Goal: Task Accomplishment & Management: Complete application form

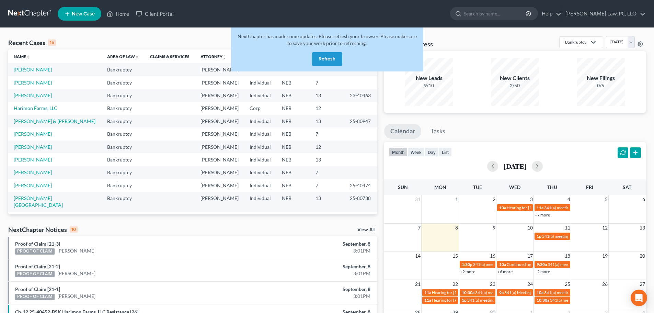
click at [330, 60] on button "Refresh" at bounding box center [327, 59] width 30 height 14
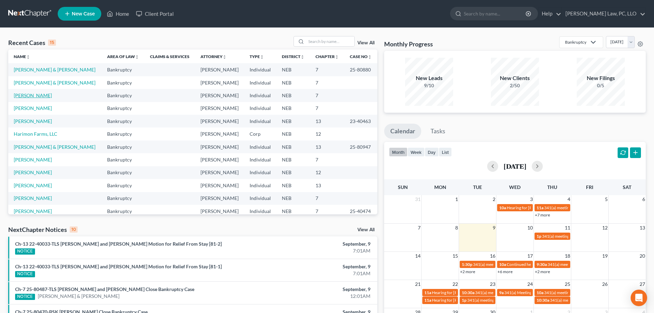
click at [33, 95] on link "[PERSON_NAME]" at bounding box center [33, 95] width 38 height 6
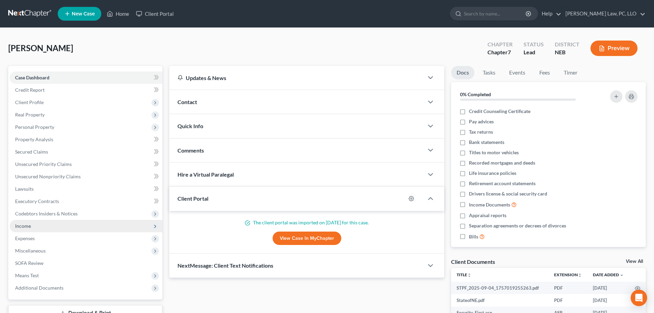
click at [24, 228] on span "Income" at bounding box center [23, 226] width 16 height 6
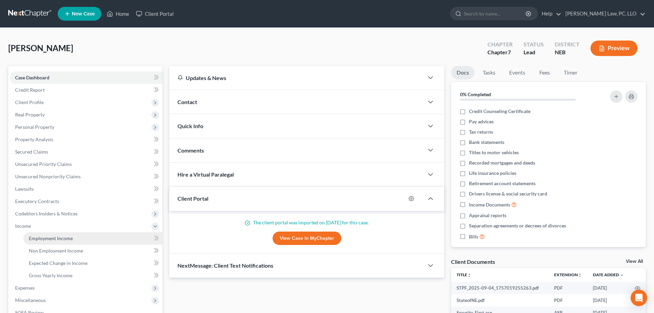
click at [46, 237] on span "Employment Income" at bounding box center [51, 238] width 44 height 6
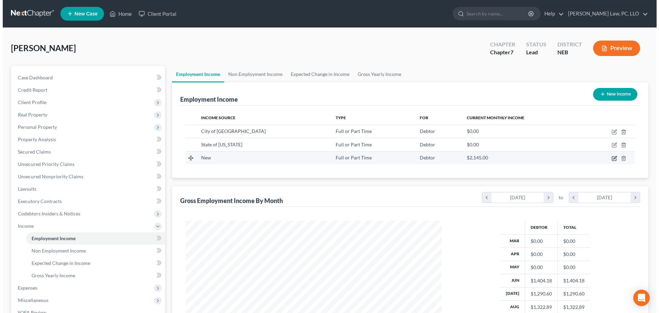
scroll to position [128, 270]
click at [610, 156] on icon "button" at bounding box center [611, 158] width 4 height 4
select select "0"
select select "2"
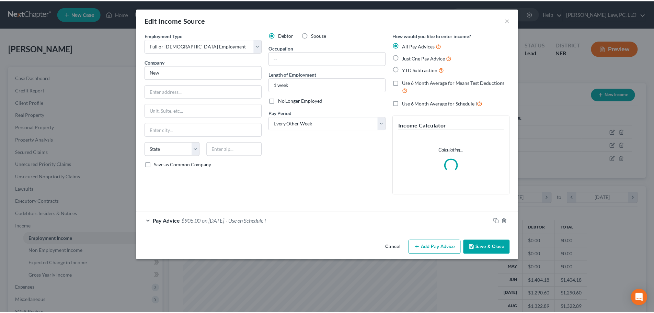
scroll to position [129, 272]
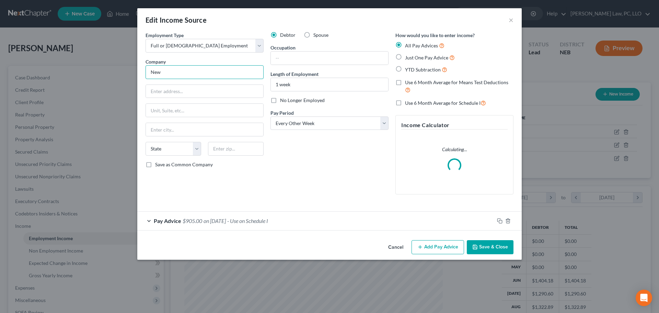
click at [180, 75] on input "New" at bounding box center [204, 72] width 118 height 14
click at [178, 75] on input "New" at bounding box center [204, 72] width 118 height 14
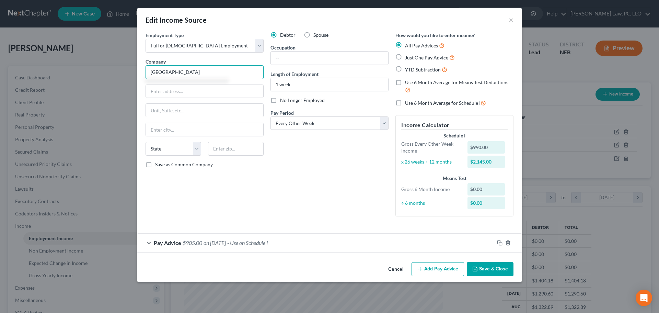
click at [169, 69] on input "[GEOGRAPHIC_DATA]" at bounding box center [204, 72] width 118 height 14
type input "[GEOGRAPHIC_DATA]"
click at [201, 87] on input "text" at bounding box center [204, 91] width 117 height 13
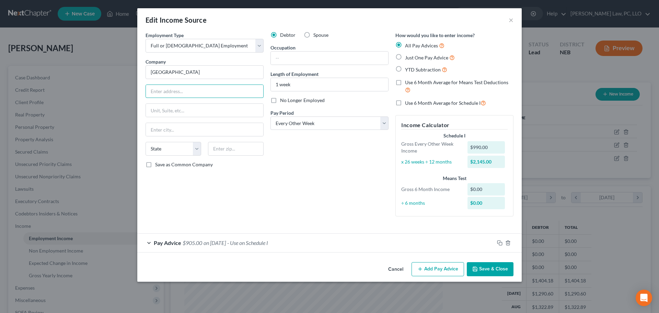
paste input "[STREET_ADDRESS]"
type input "[STREET_ADDRESS]"
type input "69337"
type input "Chadron"
select select "30"
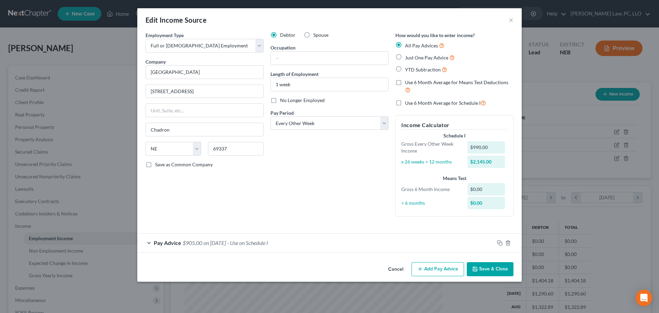
click at [328, 156] on div "Debtor Spouse Occupation Length of Employment 1 week No Longer Employed Pay Per…" at bounding box center [329, 127] width 125 height 190
click at [483, 270] on button "Save & Close" at bounding box center [490, 269] width 47 height 14
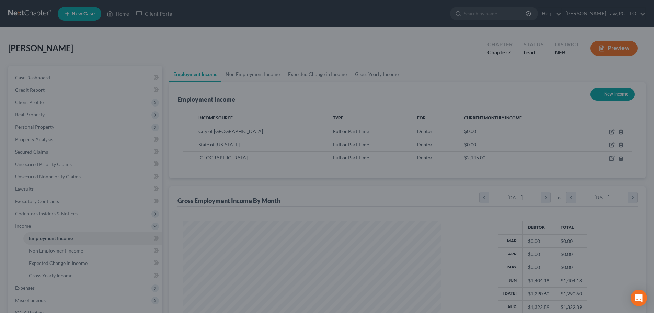
scroll to position [342942, 342800]
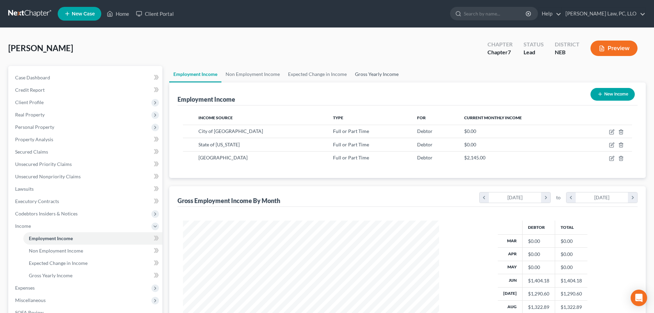
click at [367, 72] on link "Gross Yearly Income" at bounding box center [377, 74] width 52 height 16
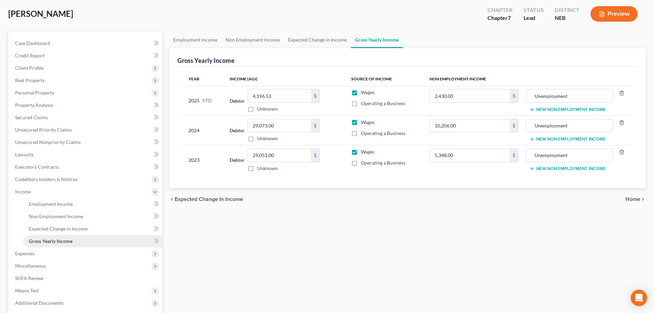
scroll to position [69, 0]
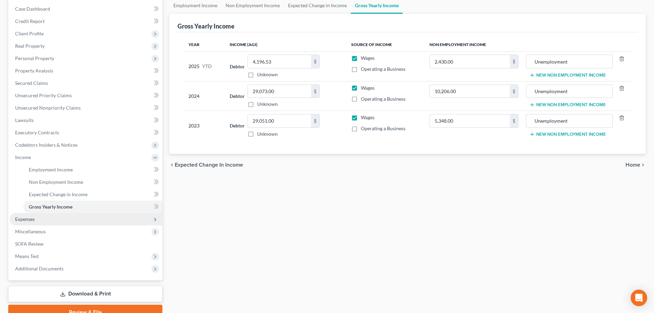
click at [42, 218] on span "Expenses" at bounding box center [86, 219] width 153 height 12
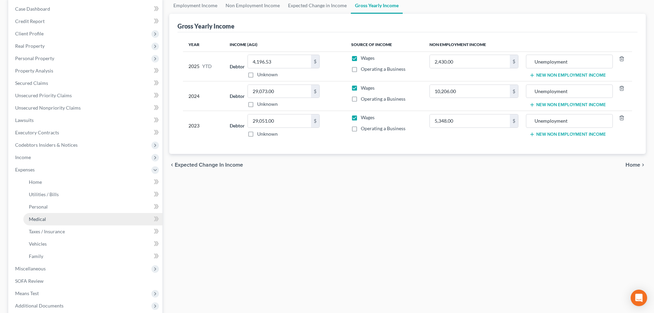
click at [42, 219] on span "Medical" at bounding box center [37, 219] width 17 height 6
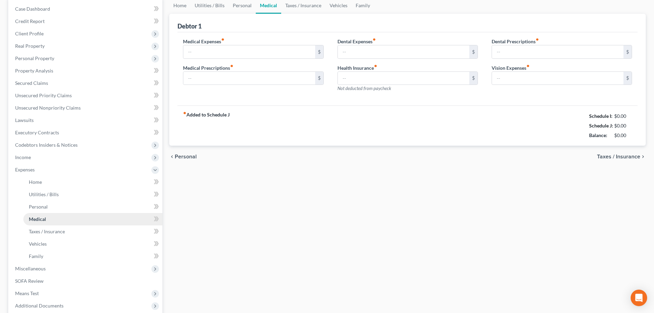
scroll to position [35, 0]
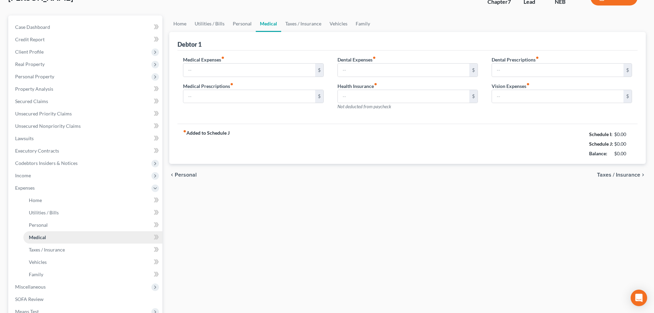
type input "50.00"
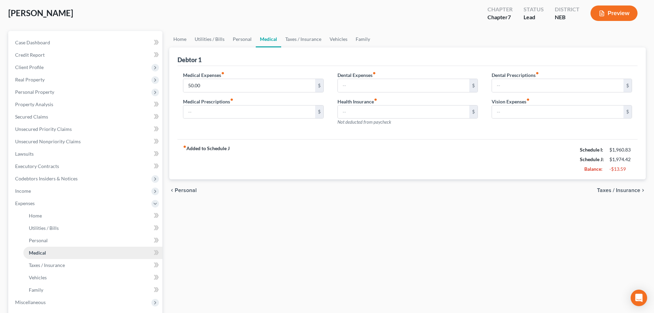
scroll to position [0, 0]
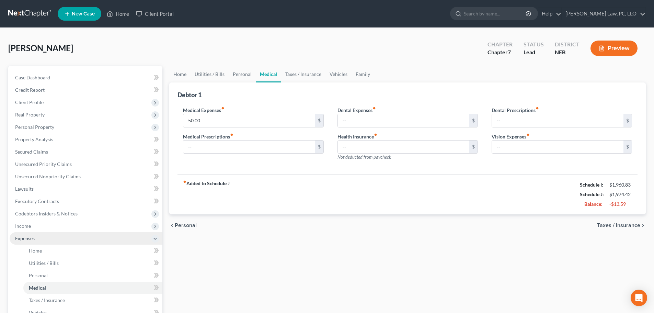
click at [37, 236] on span "Expenses" at bounding box center [86, 238] width 153 height 12
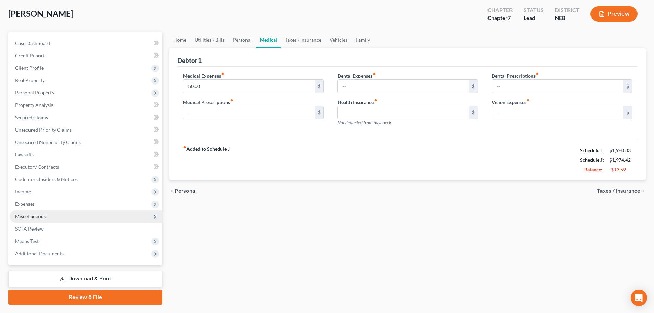
click at [40, 215] on span "Miscellaneous" at bounding box center [30, 216] width 31 height 6
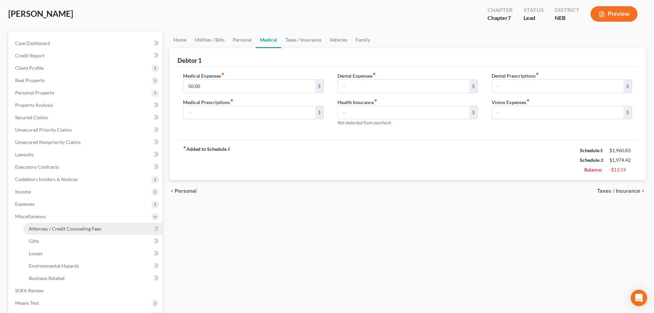
click at [43, 228] on span "Attorney / Credit Counseling Fees" at bounding box center [65, 228] width 72 height 6
select select "2"
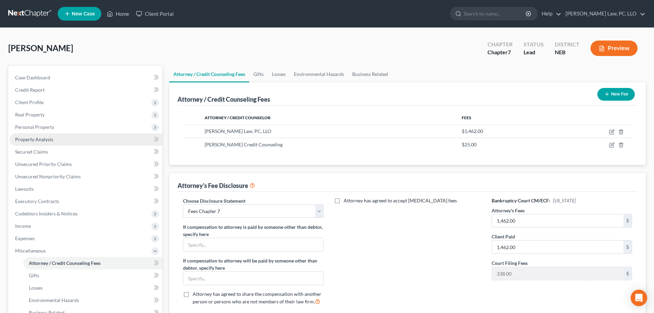
click at [44, 142] on link "Property Analysis" at bounding box center [86, 139] width 153 height 12
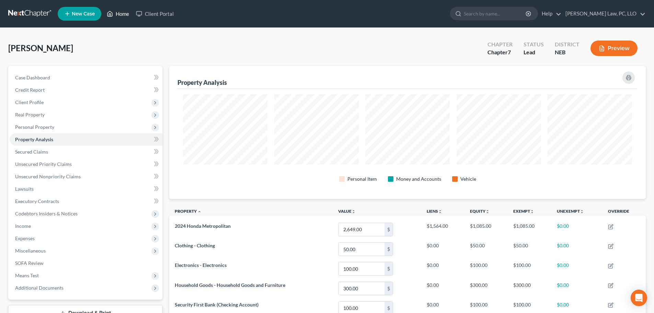
click at [126, 11] on link "Home" at bounding box center [117, 14] width 29 height 12
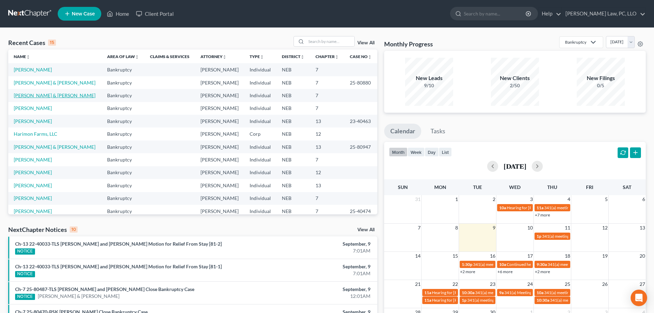
click at [55, 95] on link "[PERSON_NAME] & [PERSON_NAME]" at bounding box center [55, 95] width 82 height 6
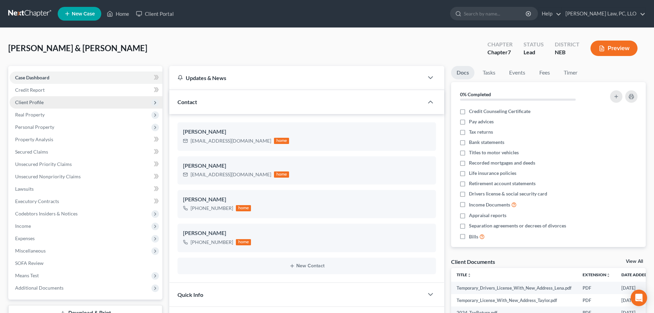
click at [32, 102] on span "Client Profile" at bounding box center [29, 102] width 28 height 6
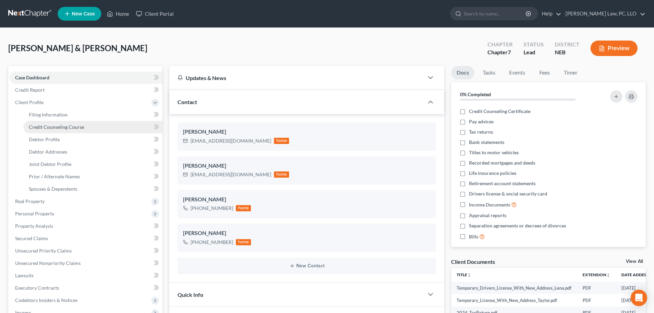
click at [35, 127] on span "Credit Counseling Course" at bounding box center [56, 127] width 55 height 6
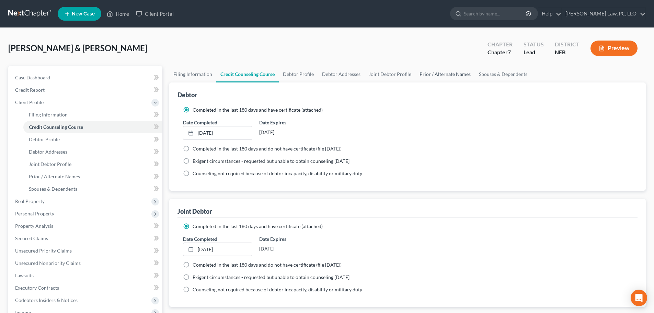
click at [429, 75] on link "Prior / Alternate Names" at bounding box center [444, 74] width 59 height 16
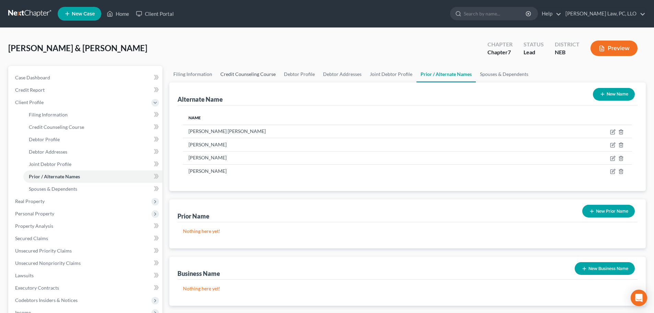
click at [258, 77] on link "Credit Counseling Course" at bounding box center [247, 74] width 63 height 16
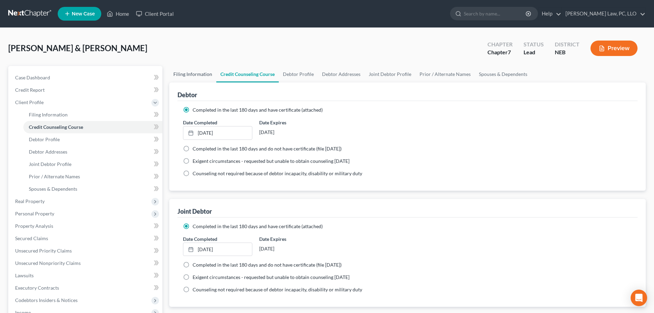
click at [194, 74] on link "Filing Information" at bounding box center [192, 74] width 47 height 16
select select "1"
select select "0"
select select "48"
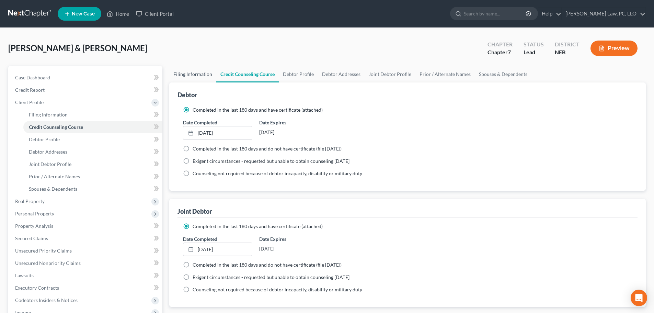
select select "44"
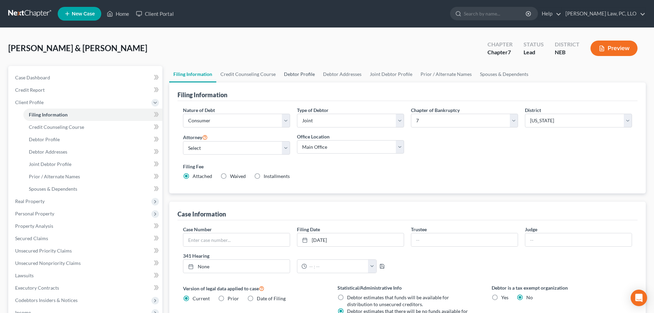
click at [309, 72] on link "Debtor Profile" at bounding box center [299, 74] width 39 height 16
select select "1"
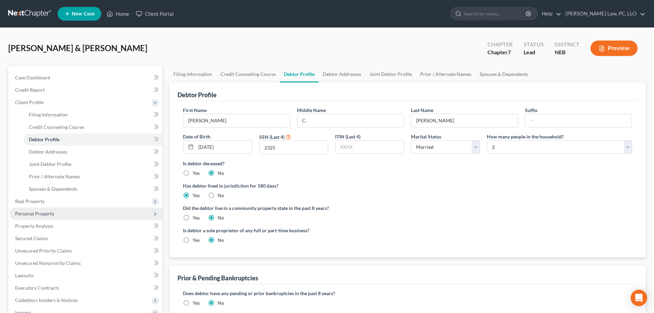
click at [61, 211] on span "Personal Property" at bounding box center [86, 213] width 153 height 12
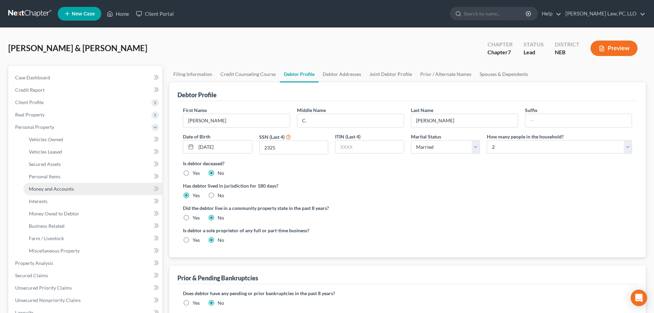
click at [69, 187] on span "Money and Accounts" at bounding box center [51, 189] width 45 height 6
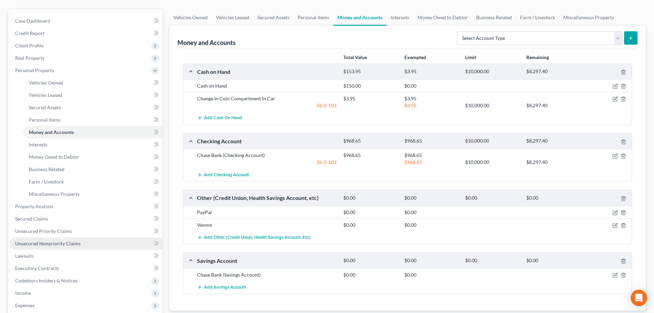
scroll to position [69, 0]
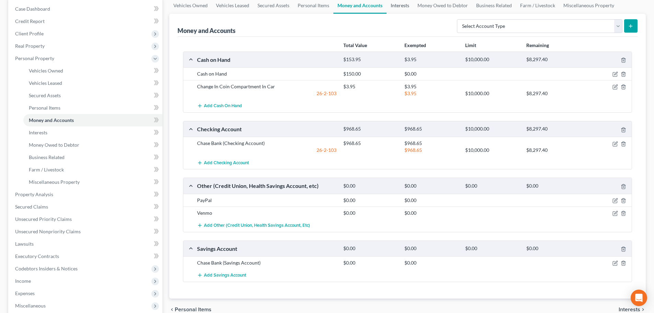
click at [402, 5] on link "Interests" at bounding box center [399, 5] width 27 height 16
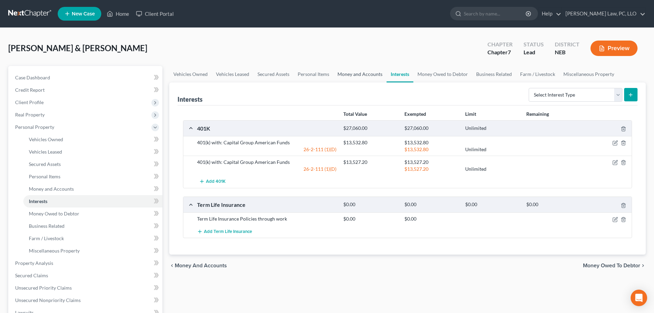
click at [369, 72] on link "Money and Accounts" at bounding box center [359, 74] width 53 height 16
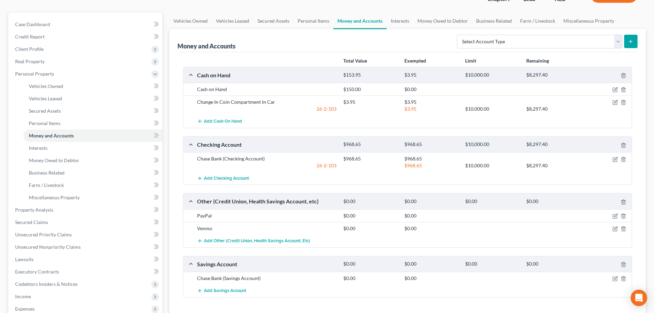
scroll to position [69, 0]
